Goal: Find specific page/section: Find specific page/section

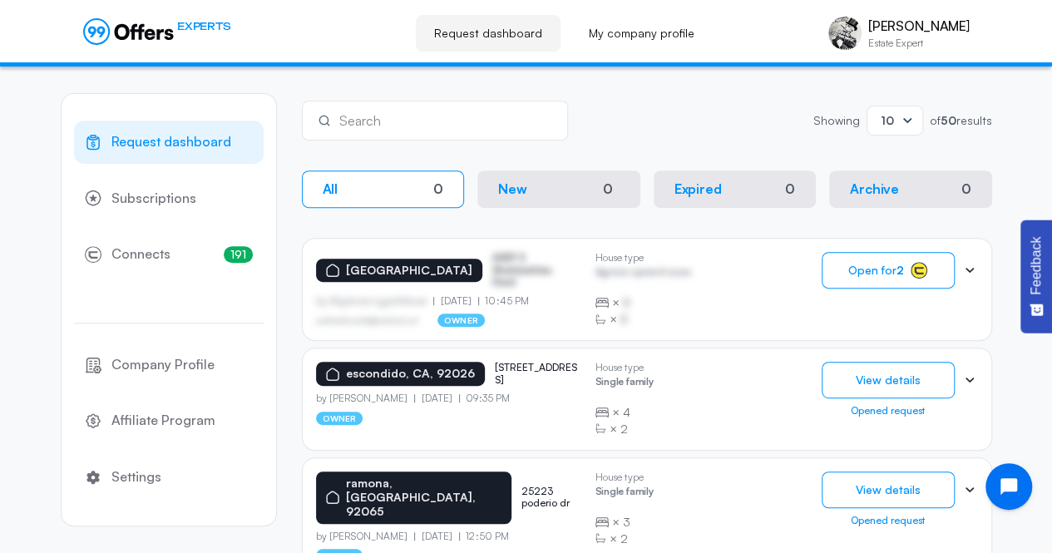
scroll to position [262, 0]
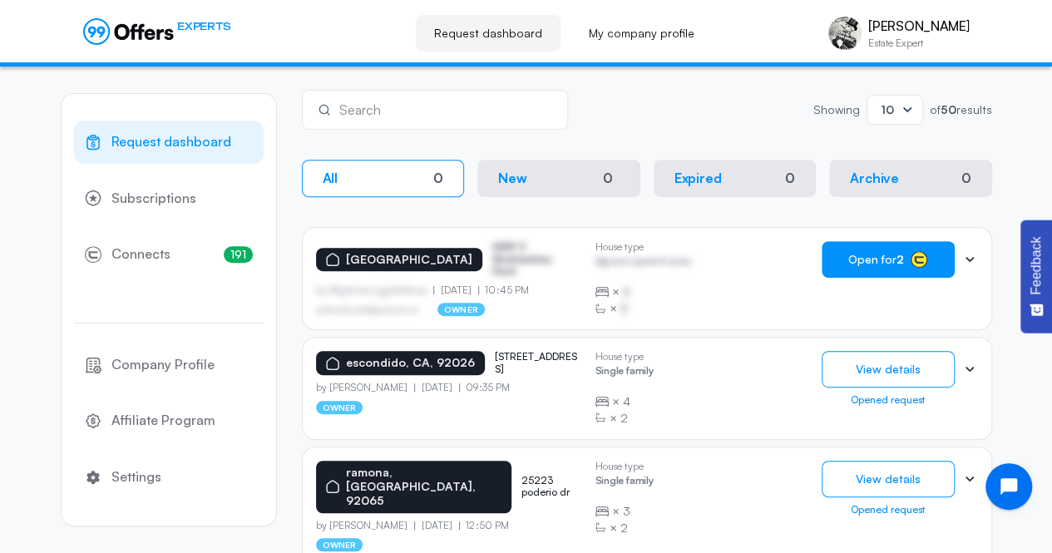
click at [864, 260] on span "Open for 2" at bounding box center [876, 259] width 56 height 13
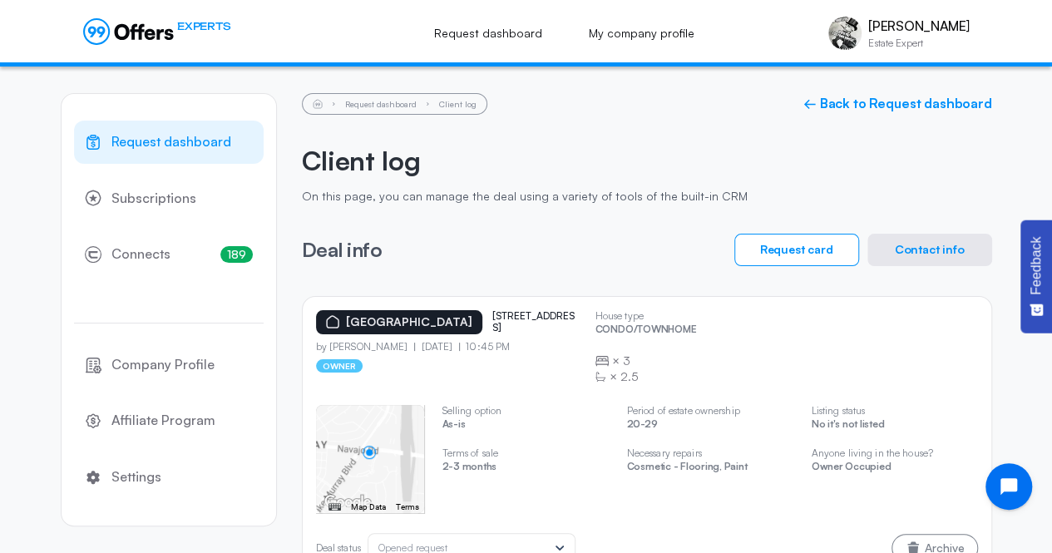
drag, startPoint x: 505, startPoint y: 328, endPoint x: 477, endPoint y: 318, distance: 30.0
click at [492, 318] on p "[STREET_ADDRESS]" at bounding box center [533, 322] width 83 height 24
copy p "[STREET_ADDRESS]"
click at [926, 246] on button "Contact info" at bounding box center [929, 250] width 125 height 32
